Goal: Share content: Share content

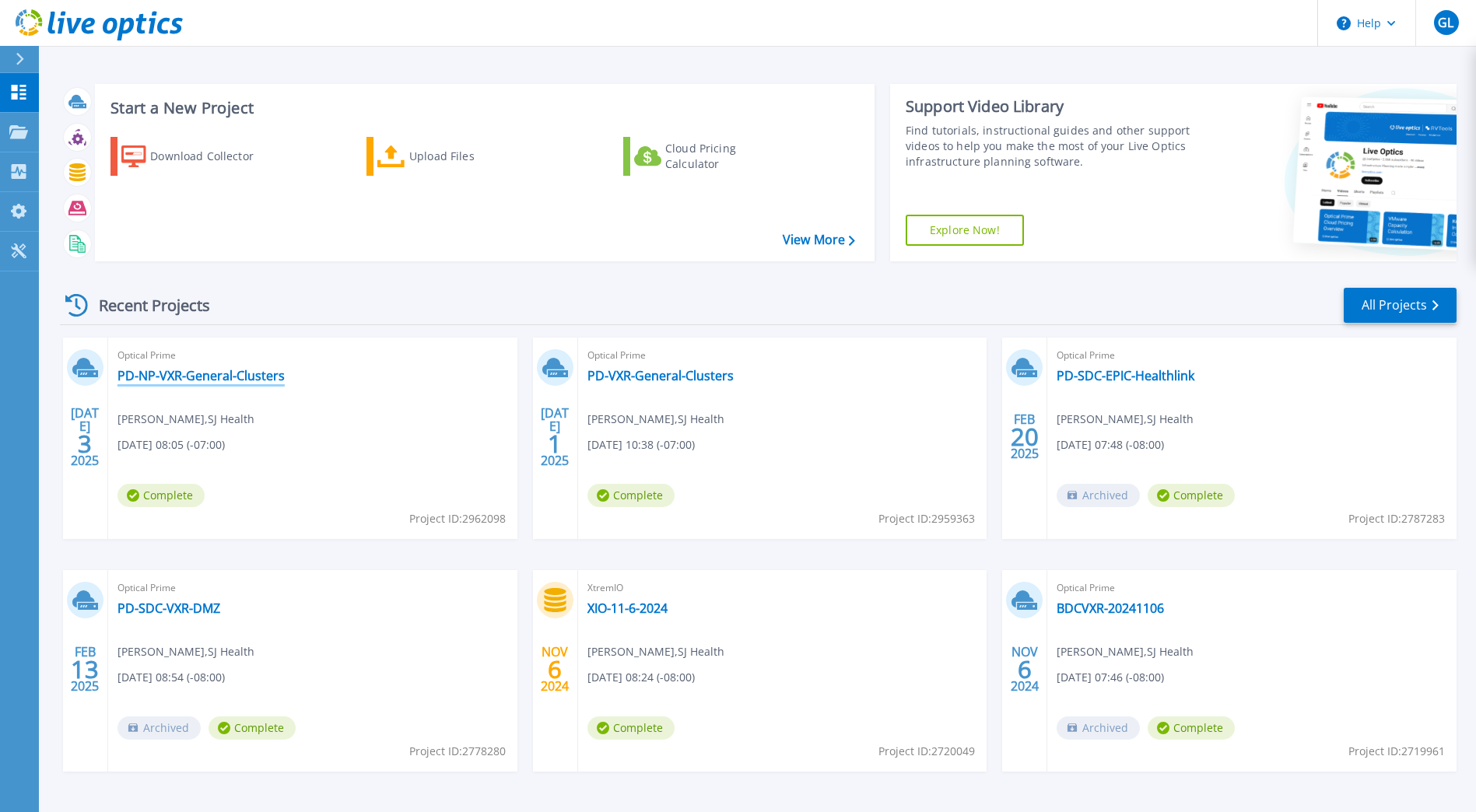
click at [209, 375] on link "PD-NP-VXR-General-Clusters" at bounding box center [201, 375] width 167 height 15
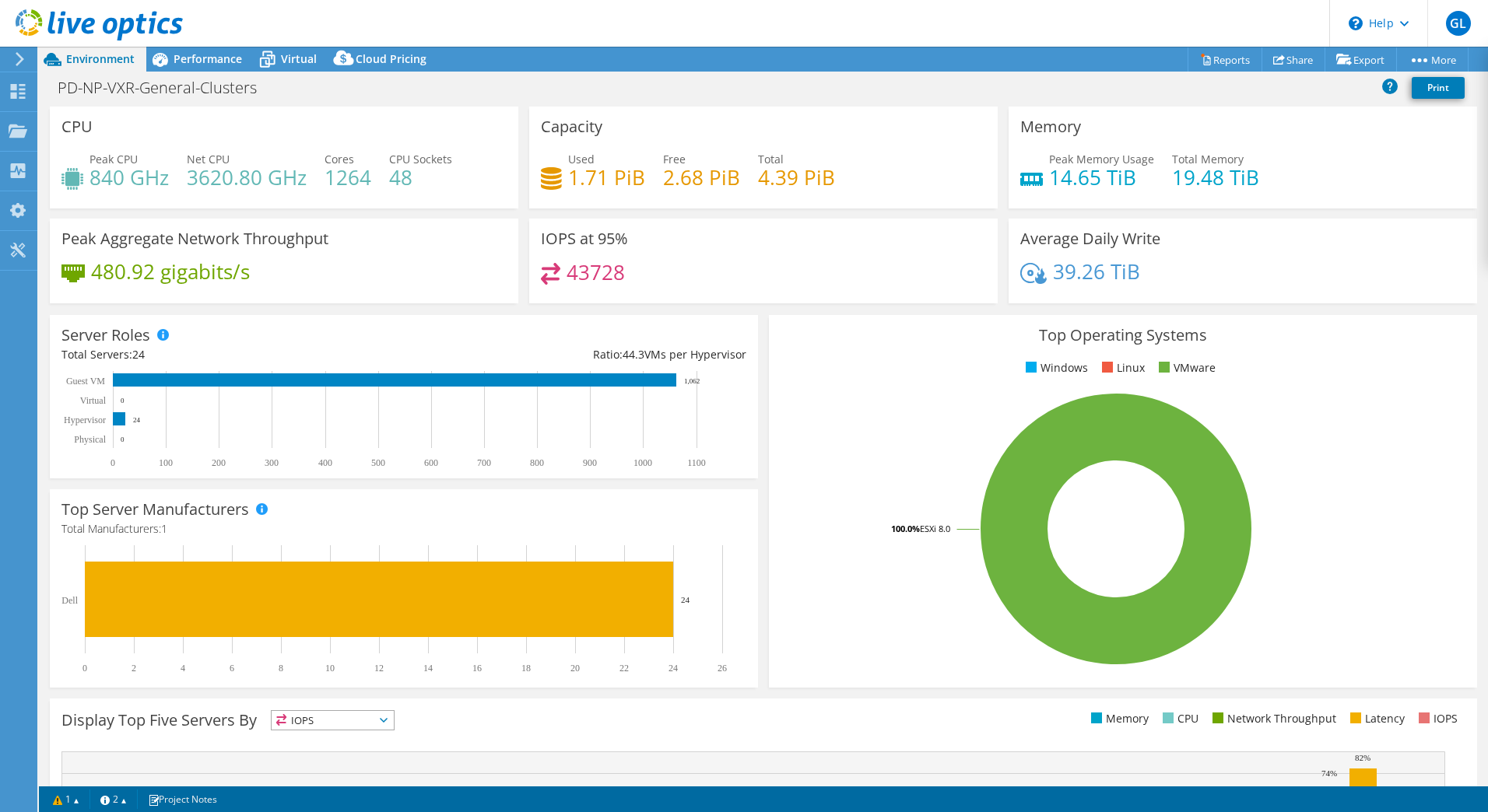
select select "USD"
click at [236, 58] on span "Performance" at bounding box center [207, 59] width 68 height 15
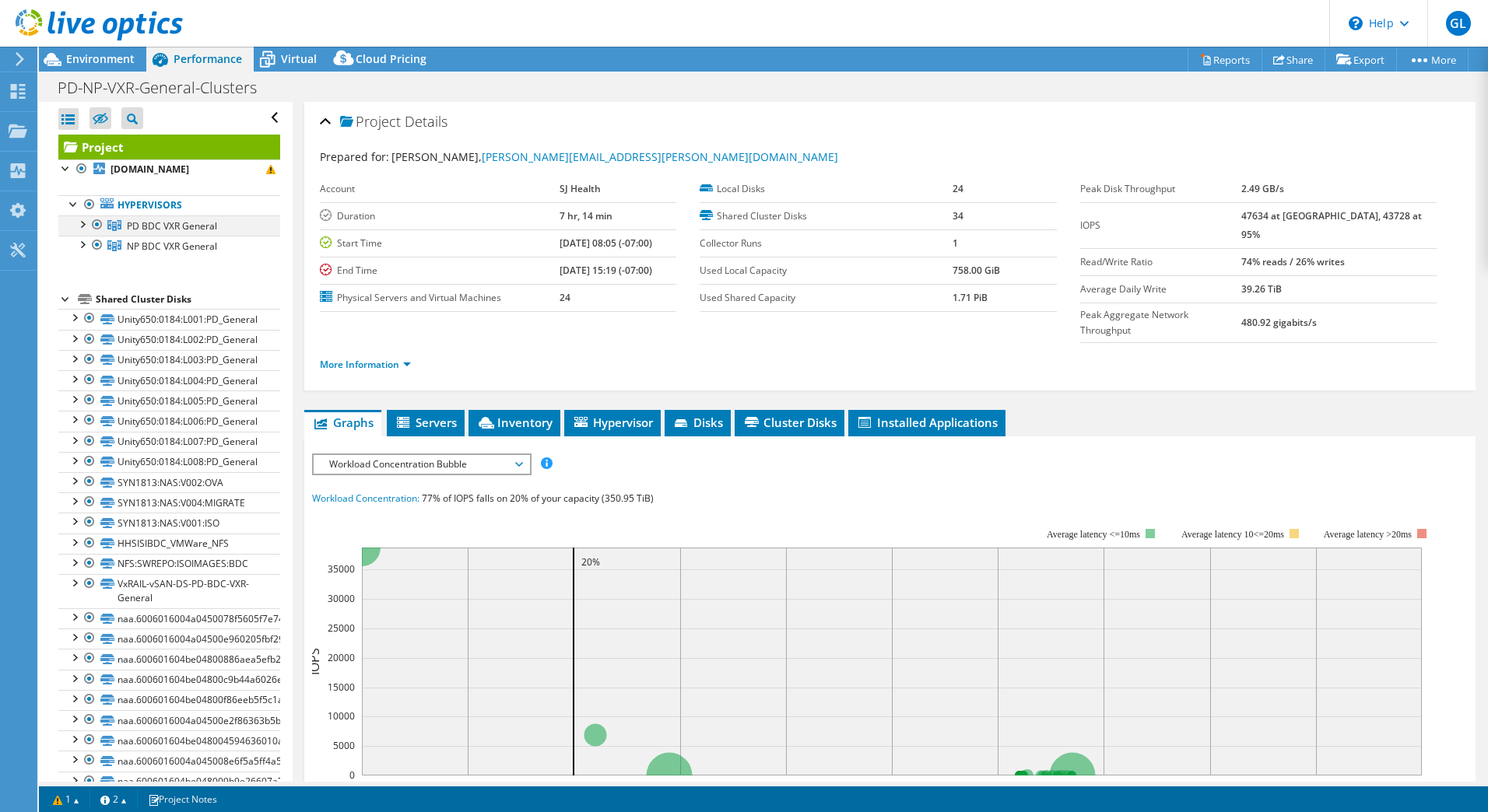
click at [83, 223] on div at bounding box center [81, 223] width 15 height 15
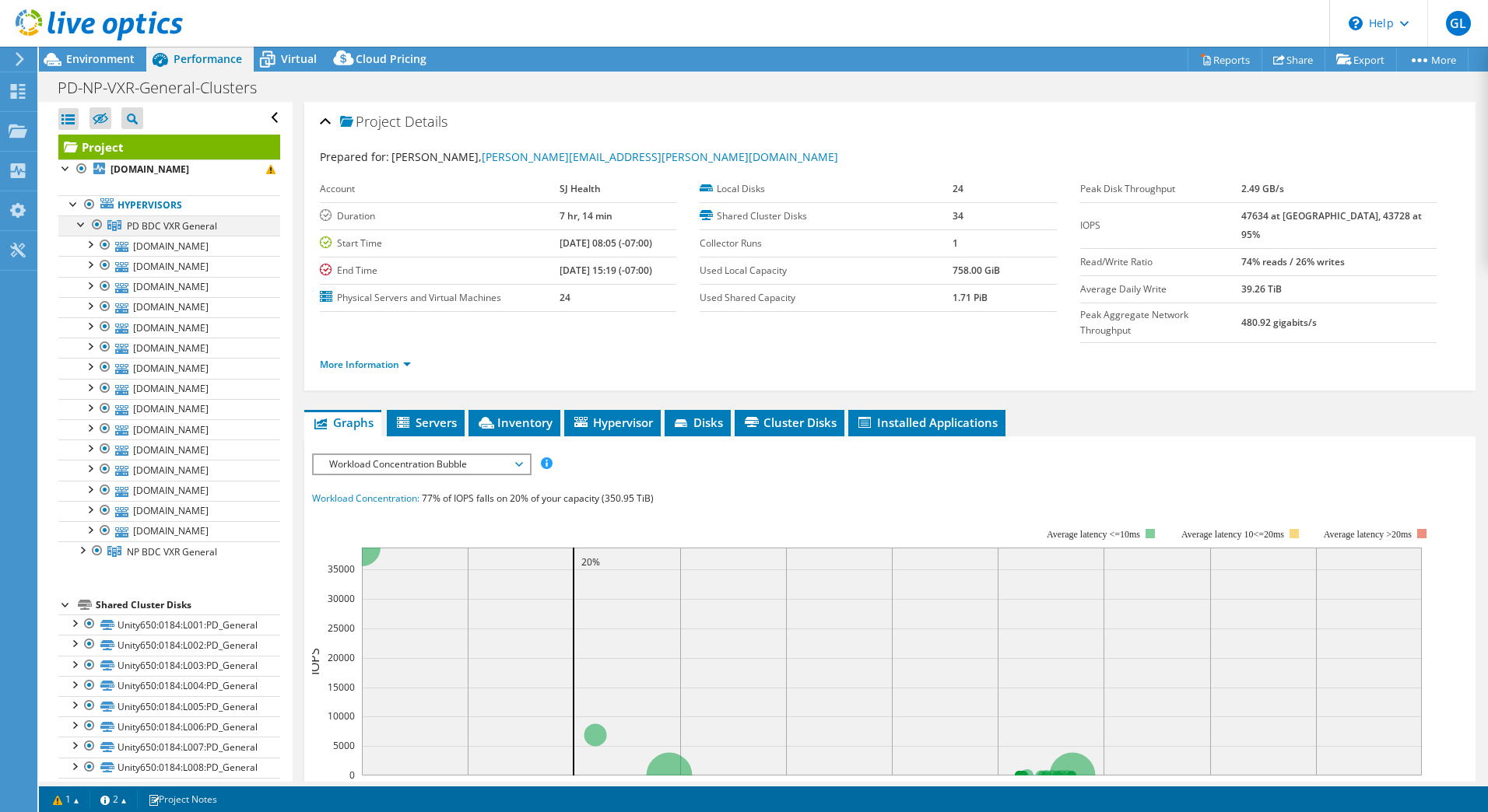
click at [83, 223] on div at bounding box center [81, 223] width 15 height 15
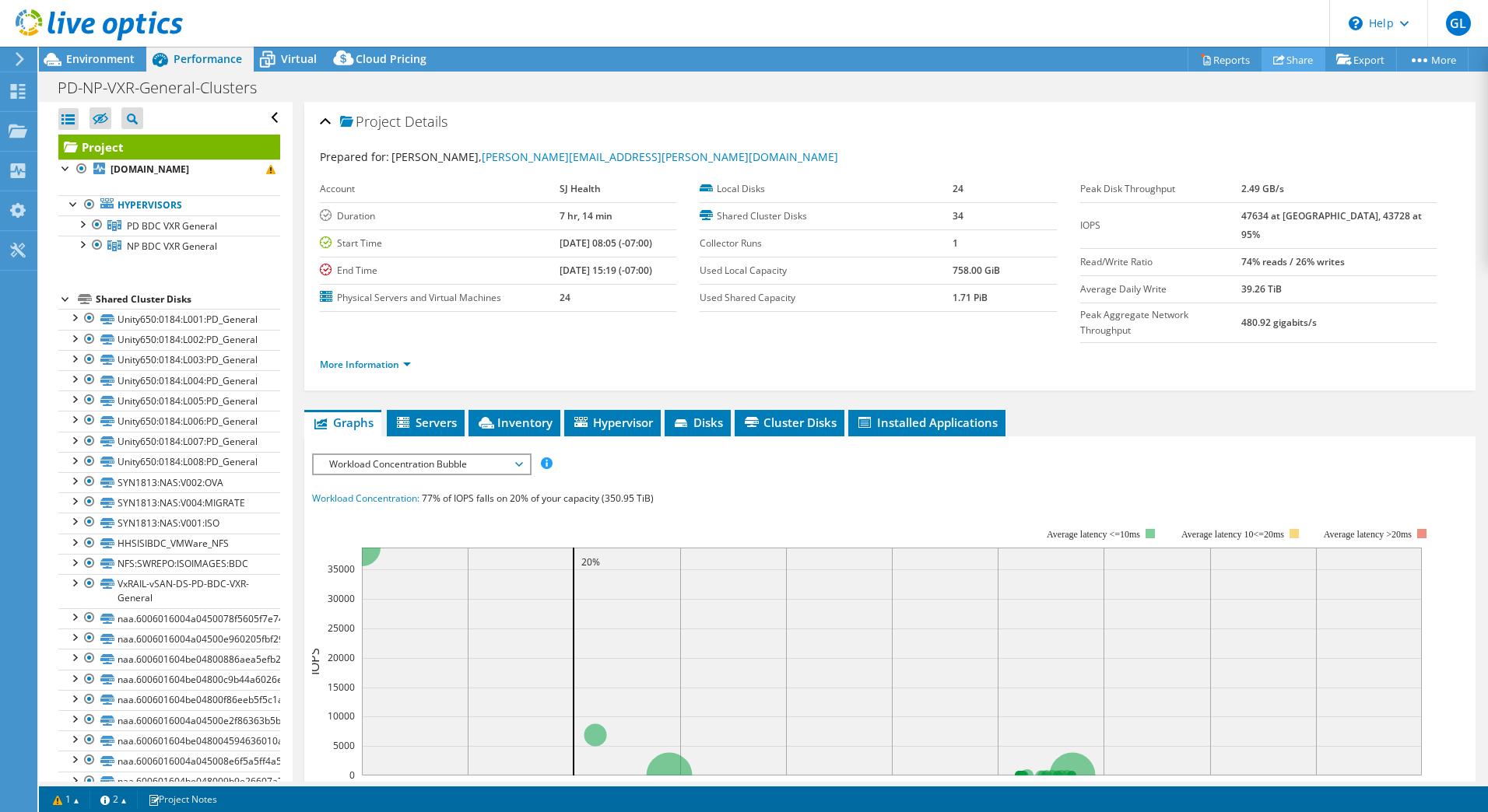
click at [1290, 60] on link "Share" at bounding box center [1294, 59] width 64 height 25
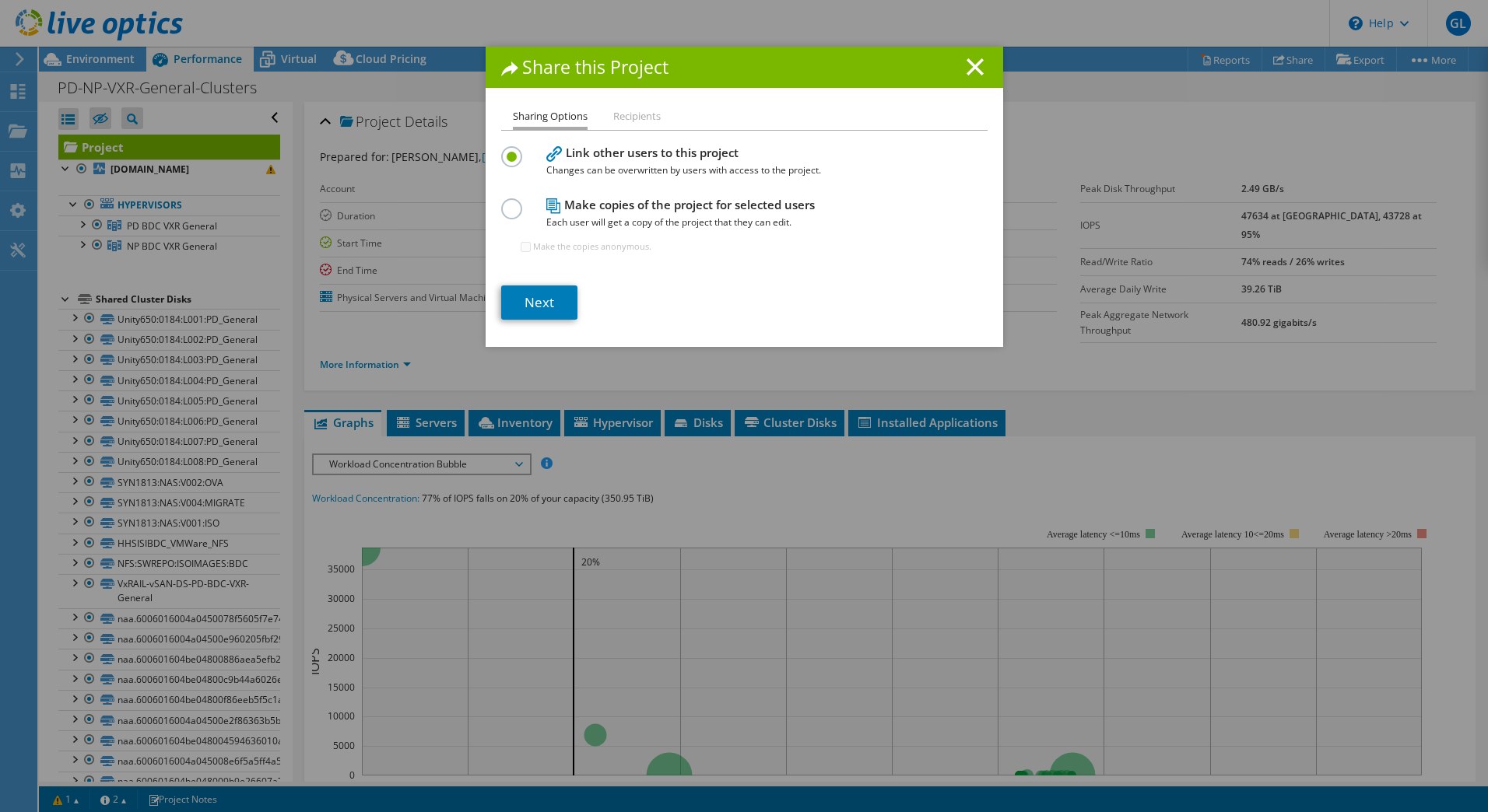
click at [632, 119] on li "Recipients" at bounding box center [637, 116] width 47 height 19
click at [970, 64] on line at bounding box center [975, 66] width 15 height 15
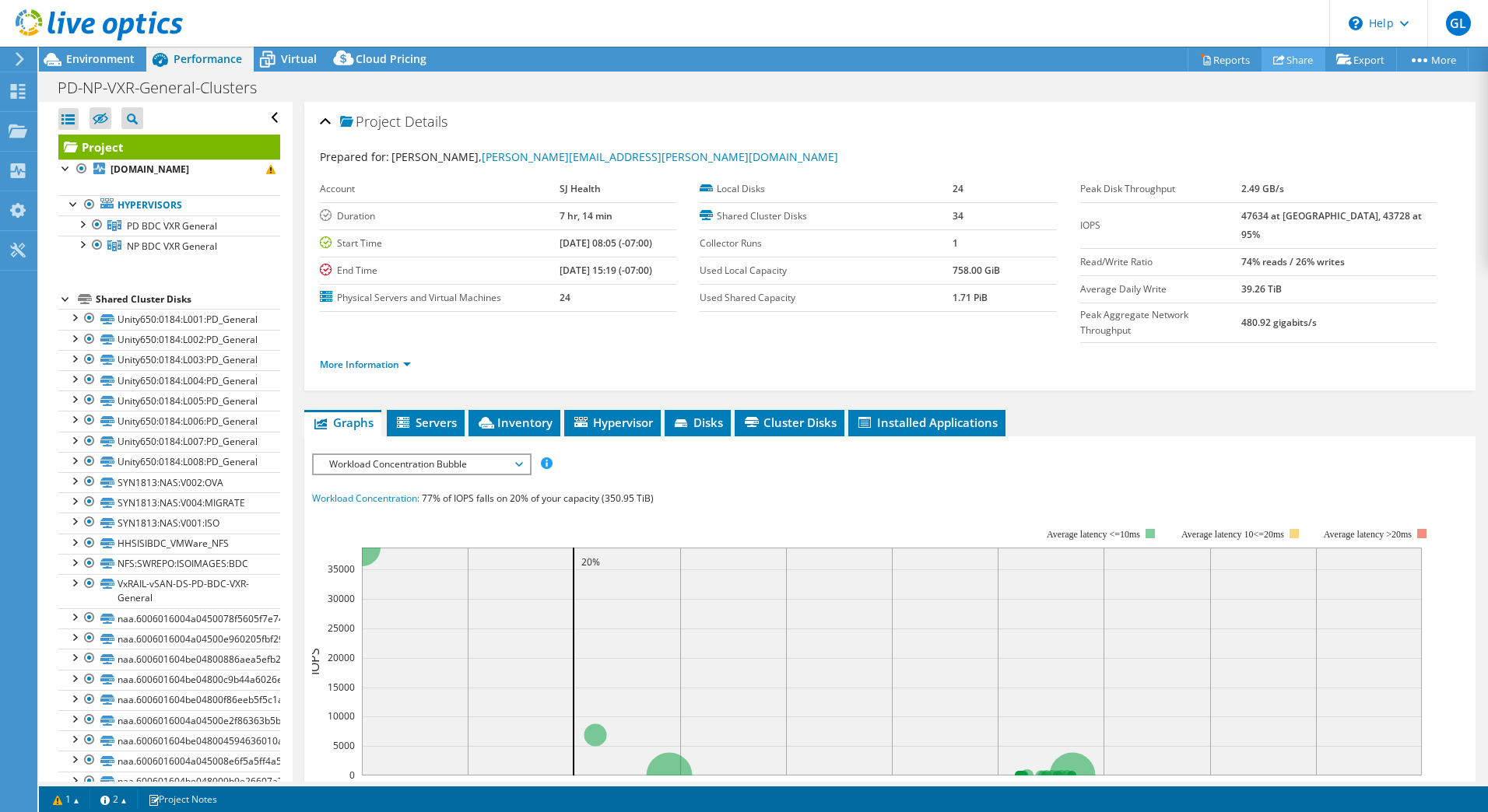
click at [1279, 55] on link "Share" at bounding box center [1294, 59] width 64 height 25
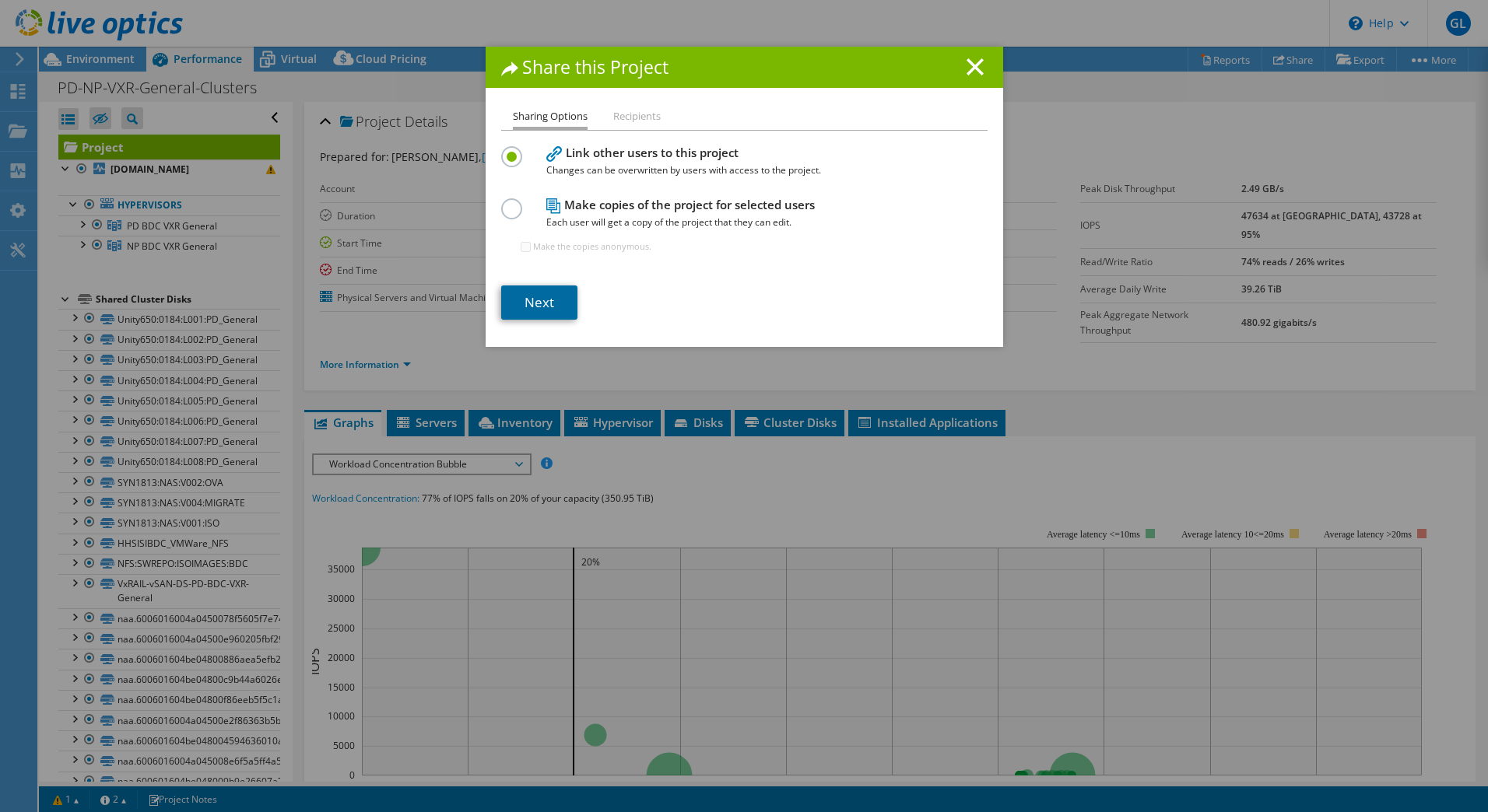
click at [544, 303] on link "Next" at bounding box center [540, 302] width 76 height 35
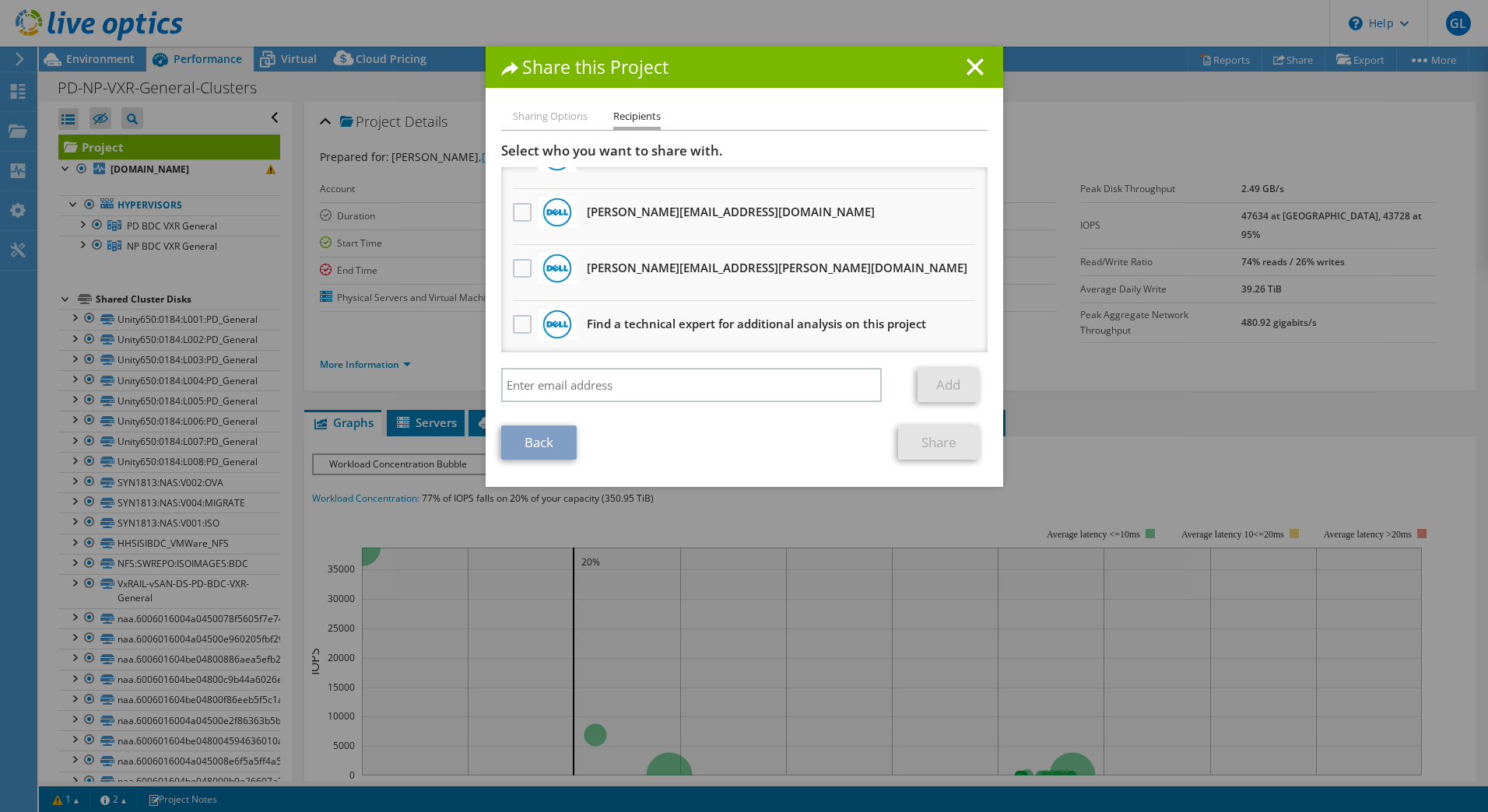
scroll to position [39, 0]
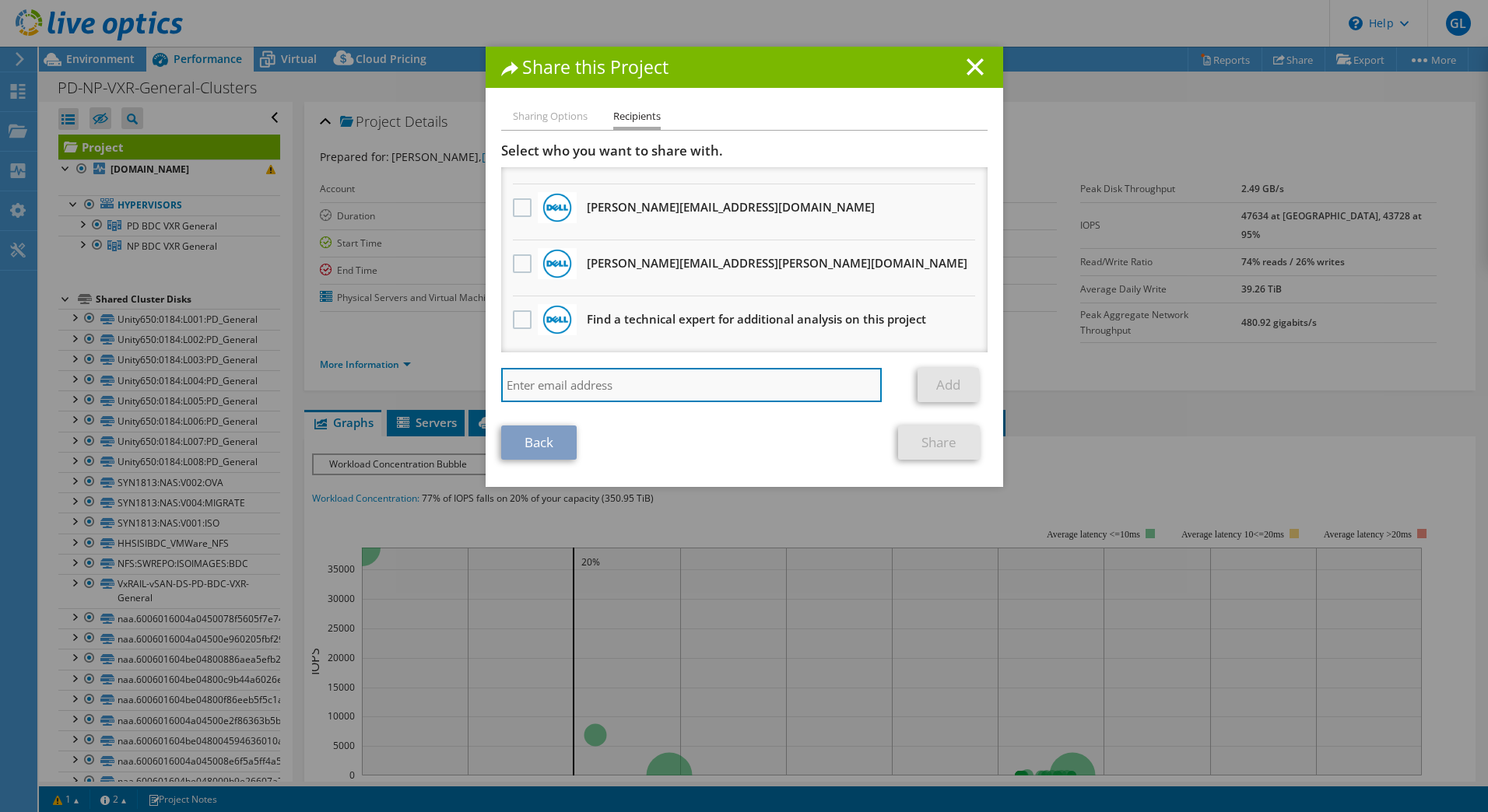
click at [677, 387] on input "search" at bounding box center [692, 385] width 382 height 35
type input "r"
type input "b"
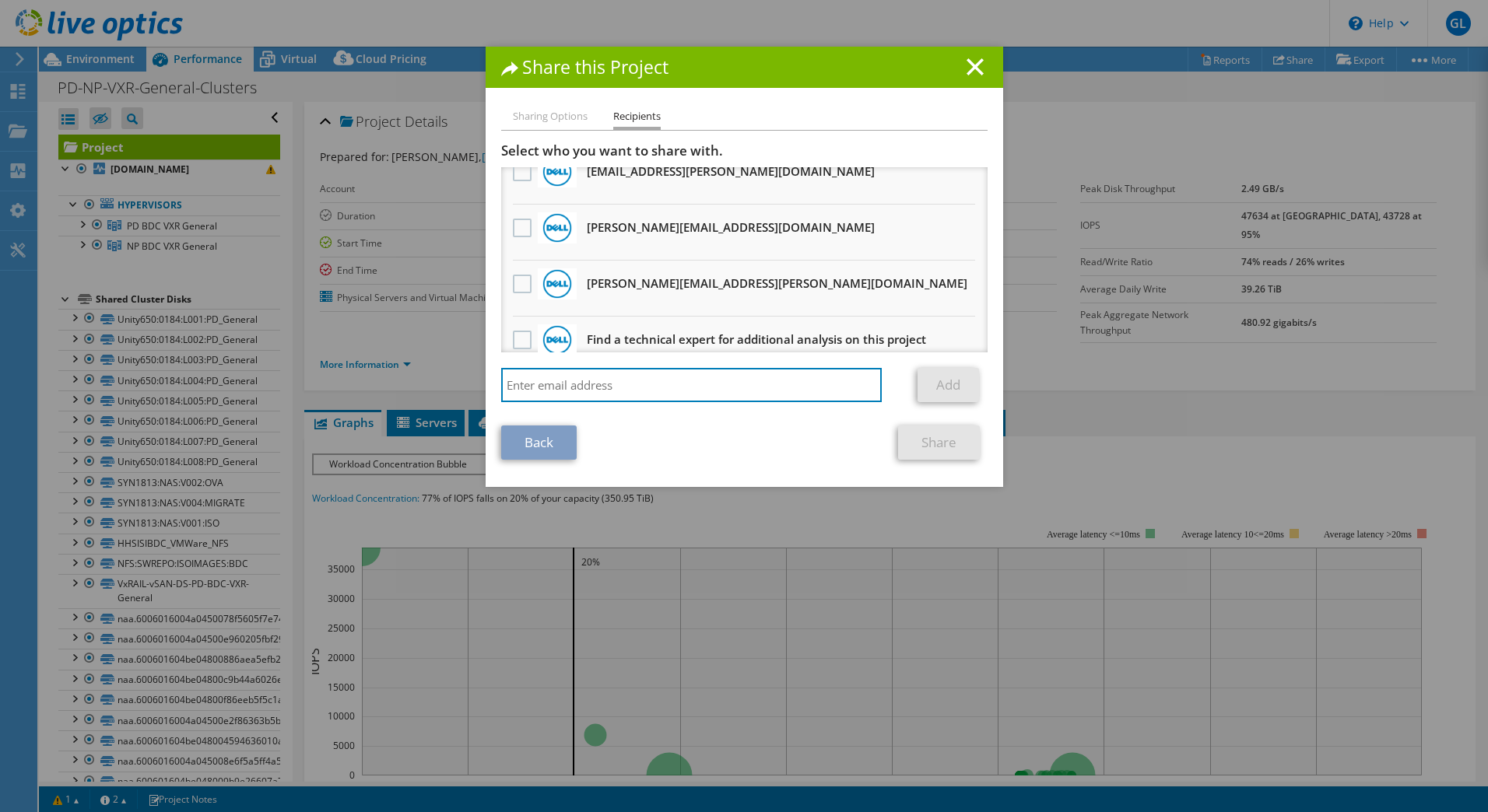
scroll to position [0, 0]
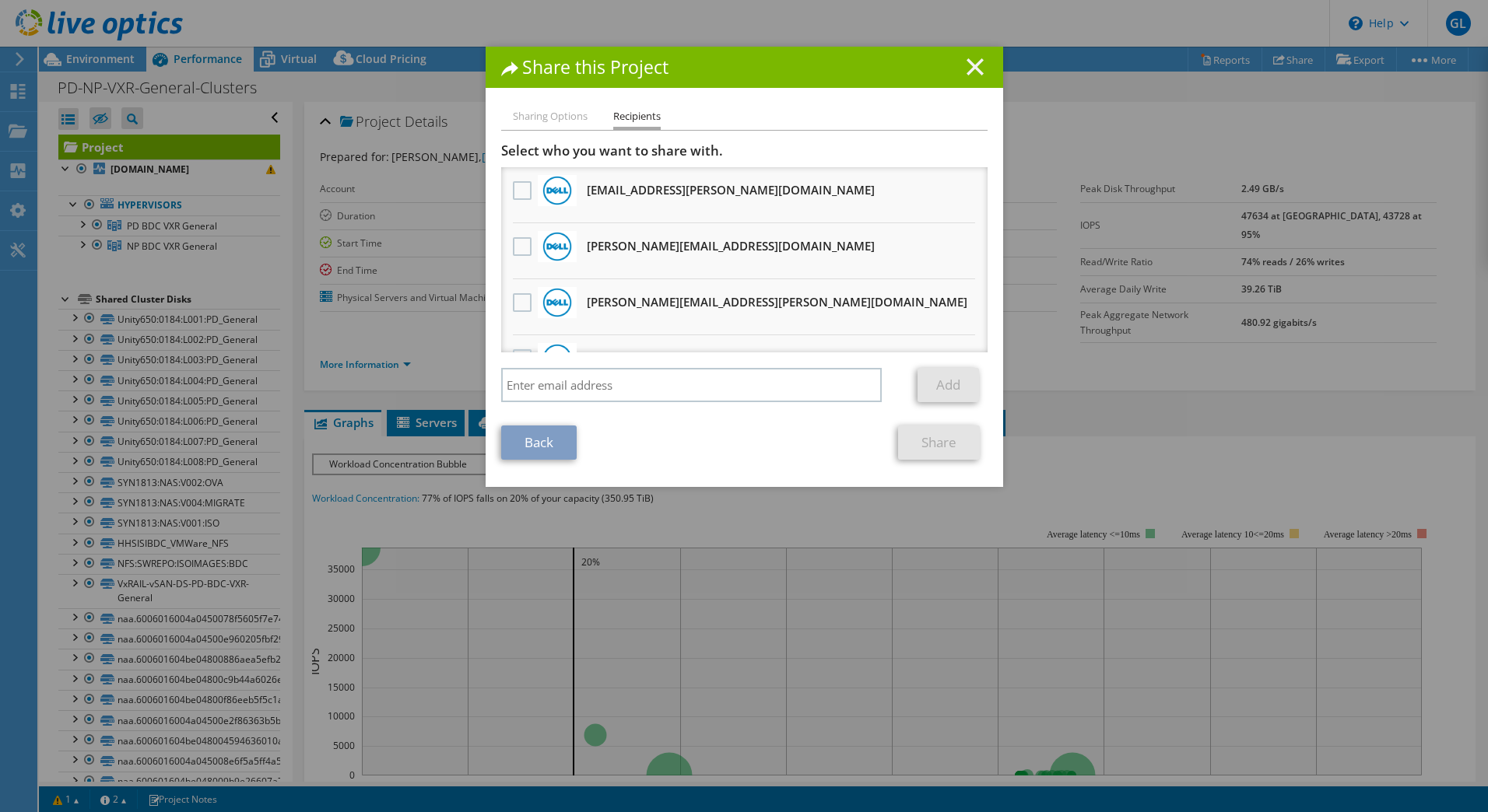
click at [973, 71] on line at bounding box center [975, 66] width 15 height 15
